Goal: Transaction & Acquisition: Book appointment/travel/reservation

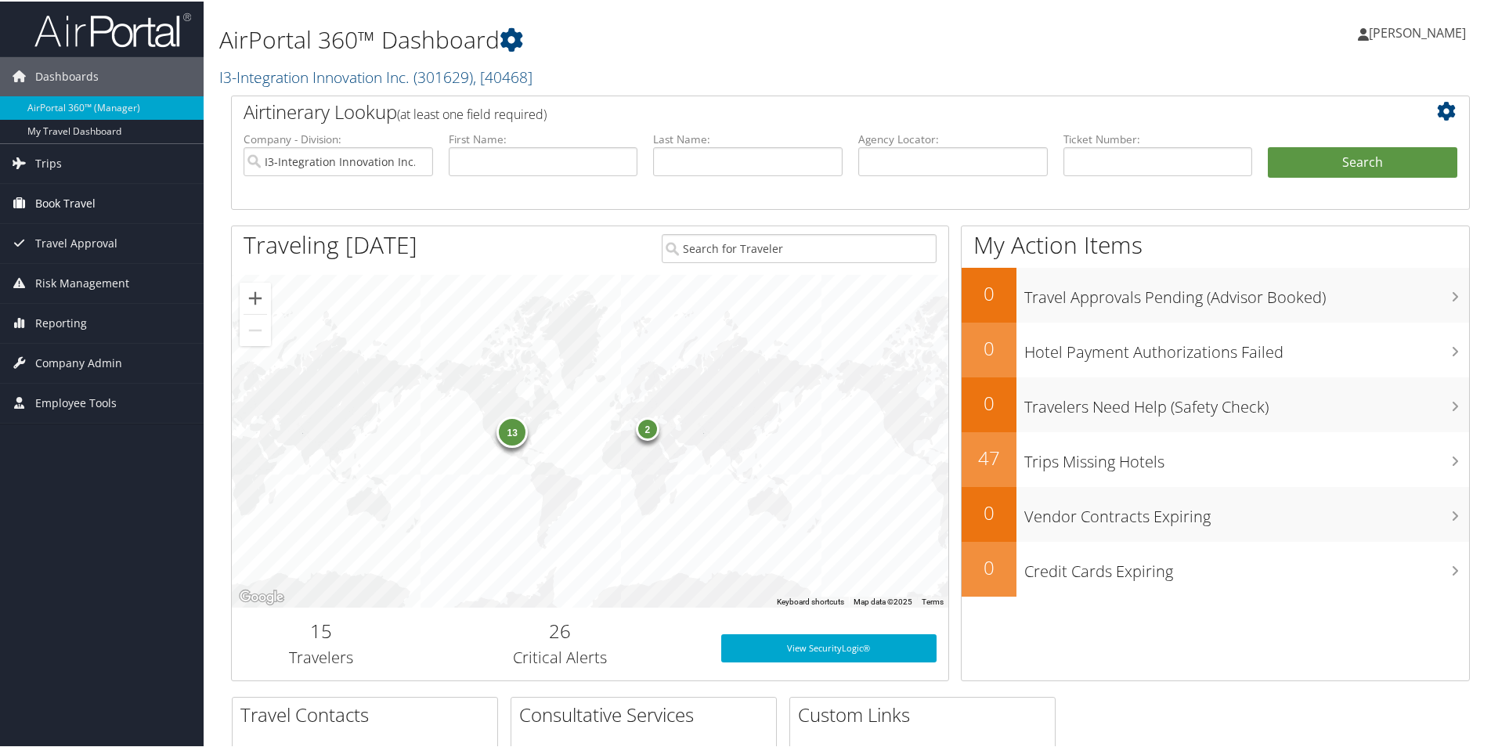
click at [70, 201] on span "Book Travel" at bounding box center [65, 201] width 60 height 39
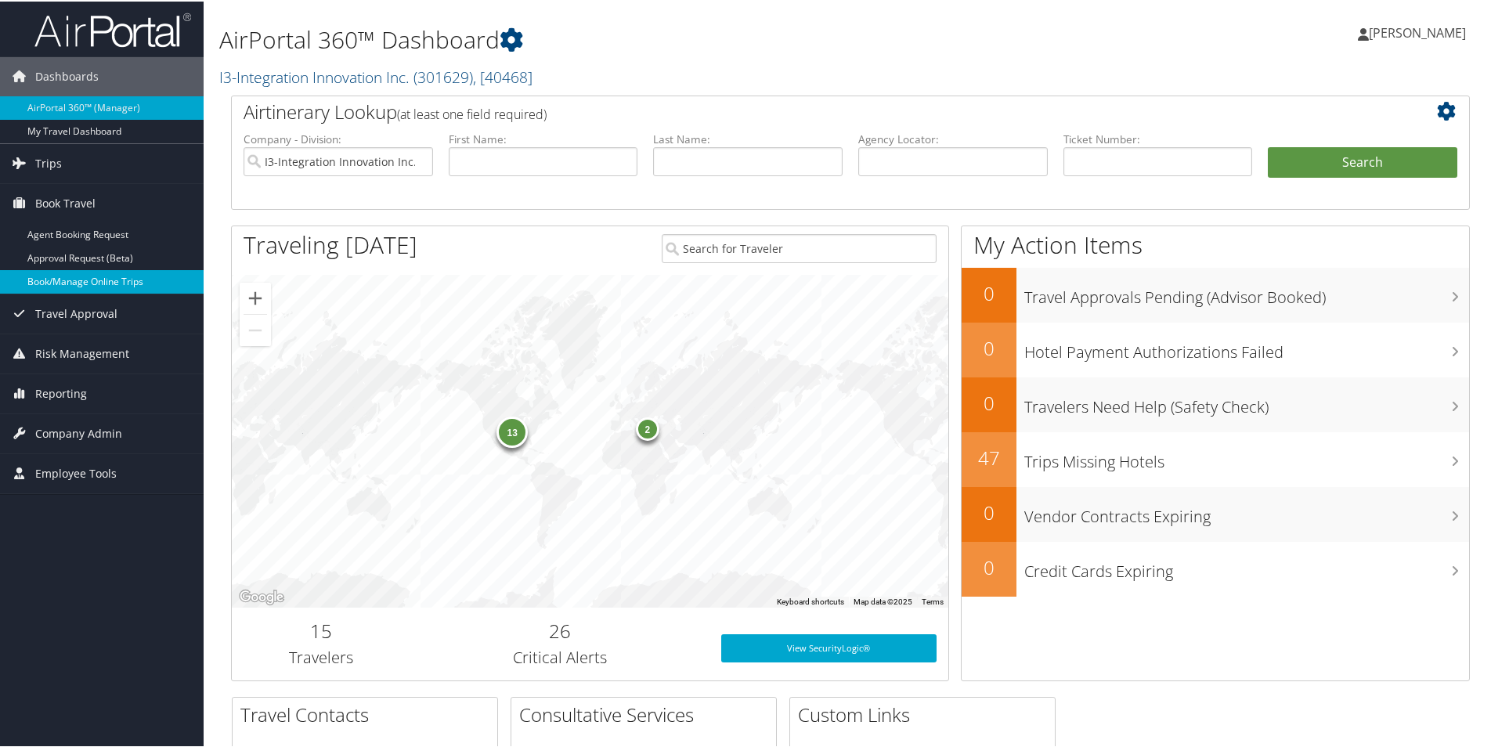
click at [78, 280] on link "Book/Manage Online Trips" at bounding box center [102, 280] width 204 height 23
